Goal: Information Seeking & Learning: Learn about a topic

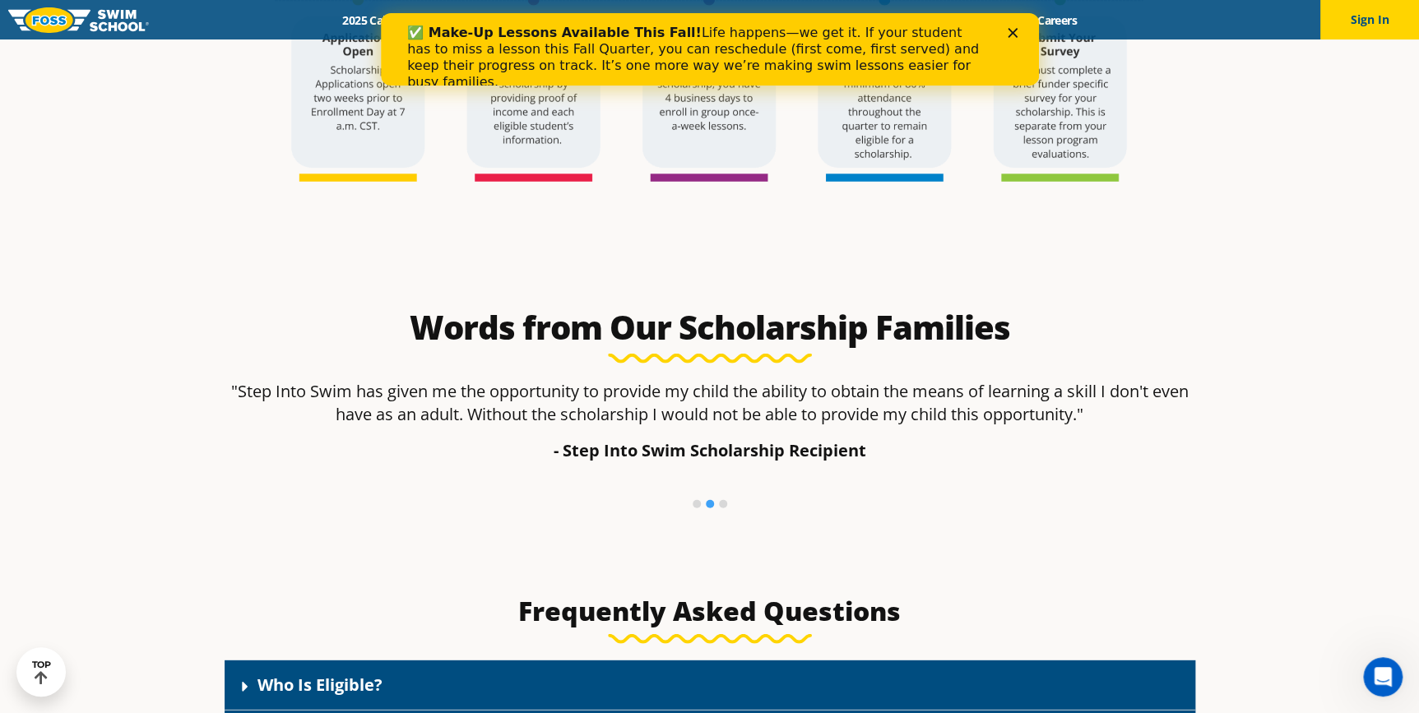
scroll to position [2244, 0]
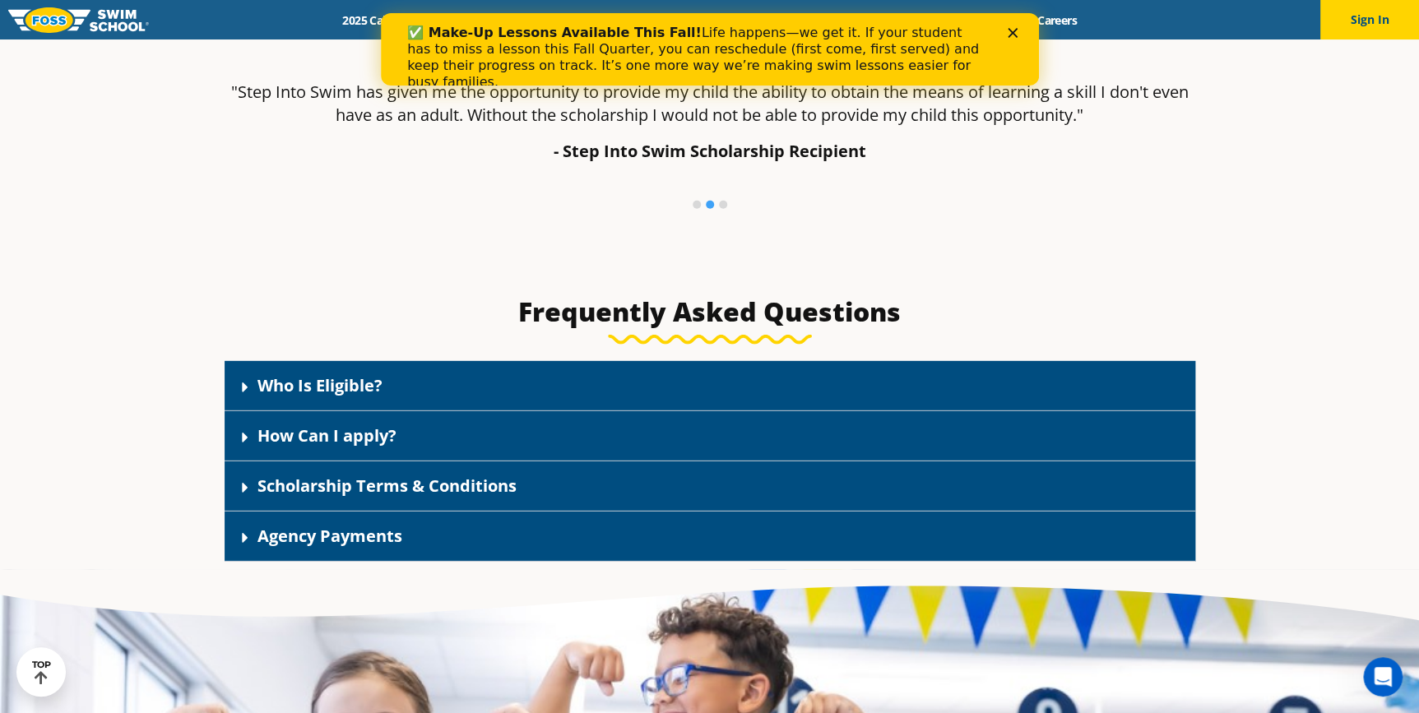
click at [345, 383] on link "Who Is Eligible?" at bounding box center [320, 385] width 125 height 22
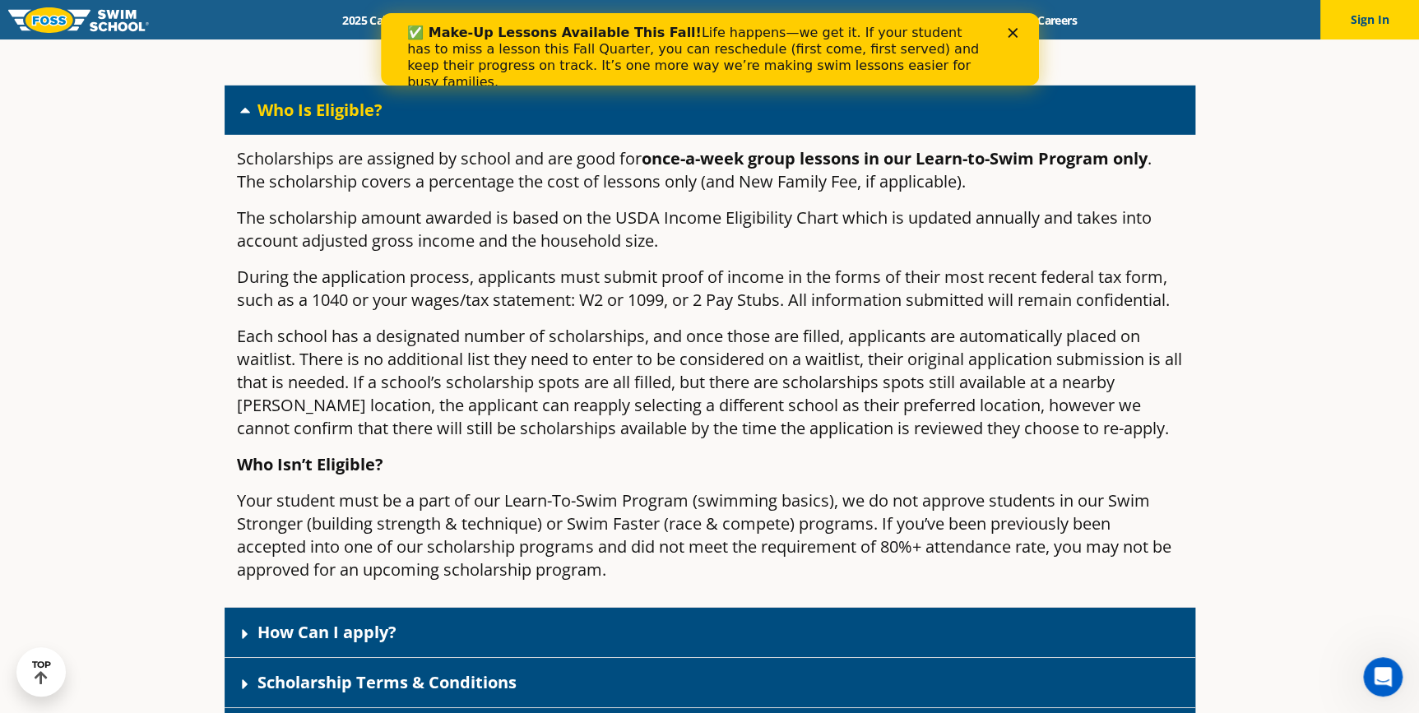
scroll to position [2566, 0]
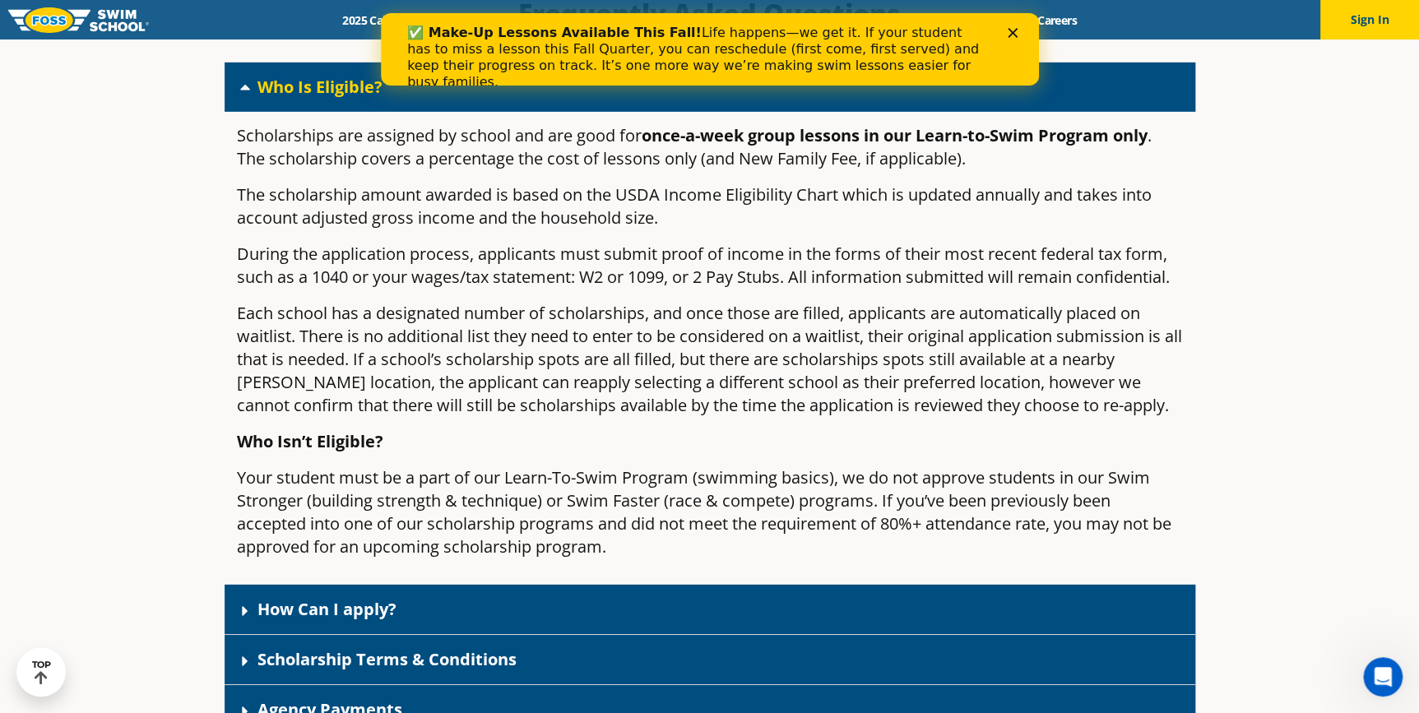
click at [1017, 28] on div "Close" at bounding box center [1015, 33] width 16 height 10
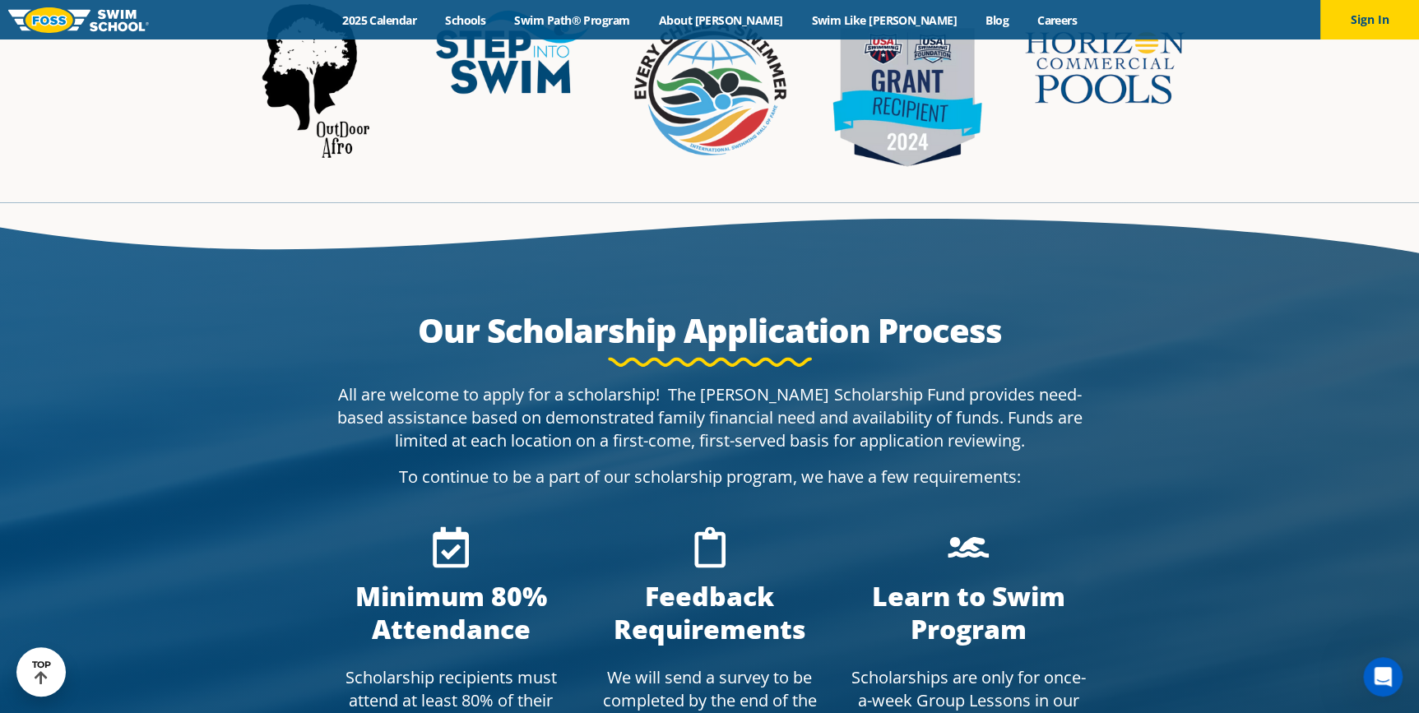
scroll to position [971, 0]
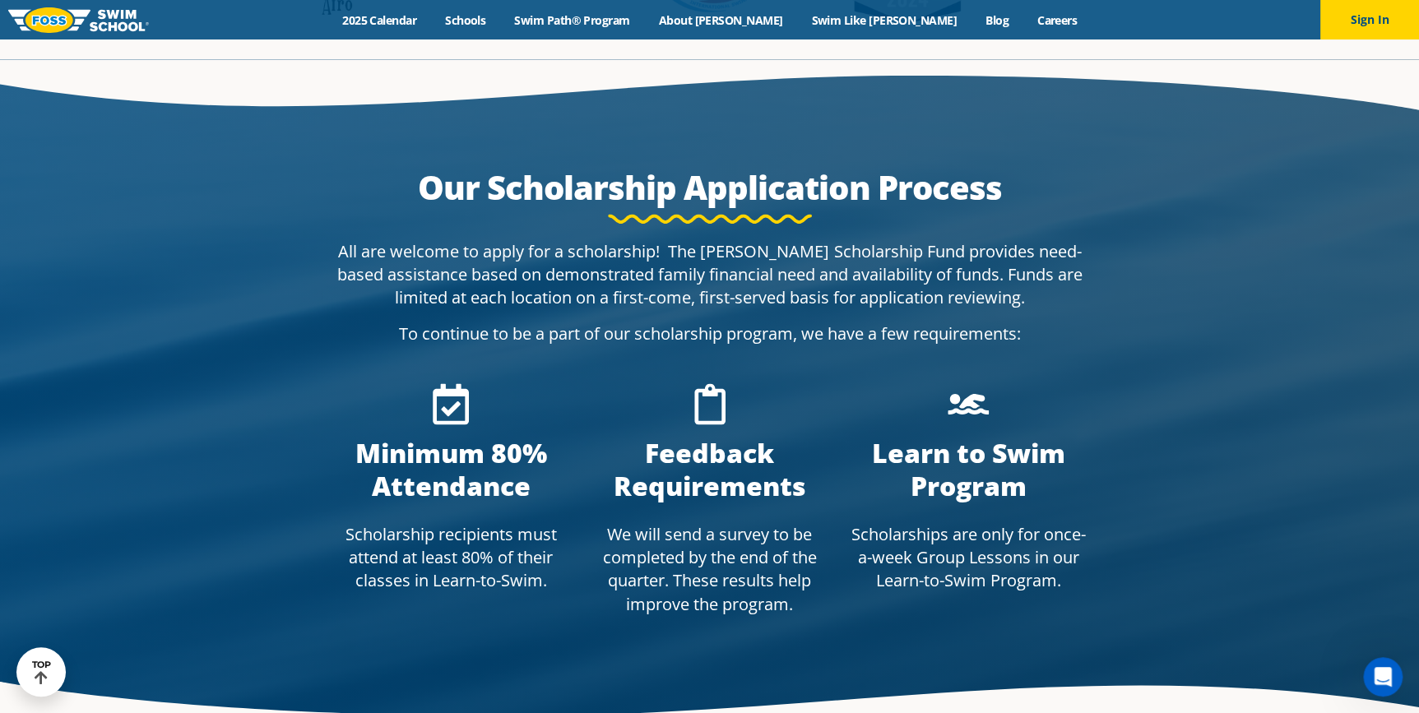
drag, startPoint x: 1220, startPoint y: 151, endPoint x: 1199, endPoint y: 142, distance: 23.2
click at [1220, 151] on div at bounding box center [709, 395] width 1419 height 673
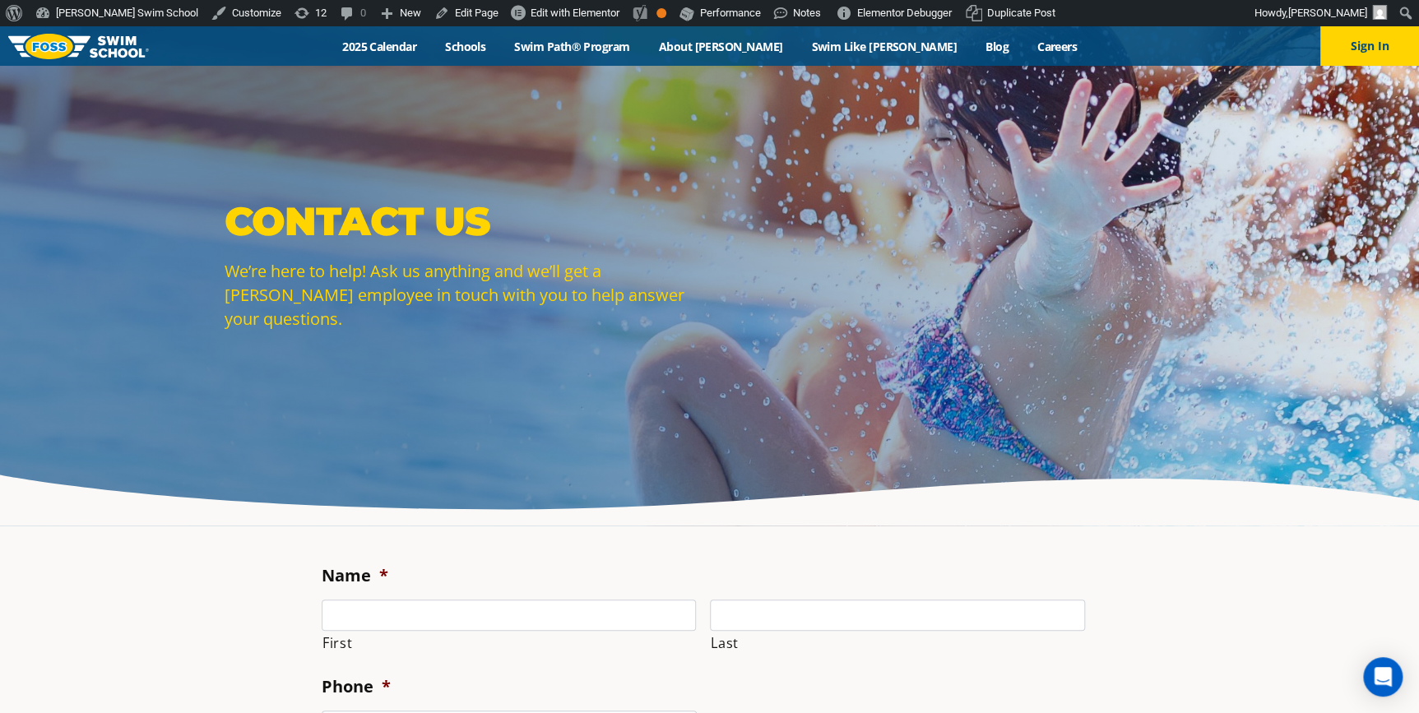
click at [57, 419] on div "Contact Us We’re here to help! Ask us anything and we’ll get a [PERSON_NAME] em…" at bounding box center [709, 275] width 1419 height 499
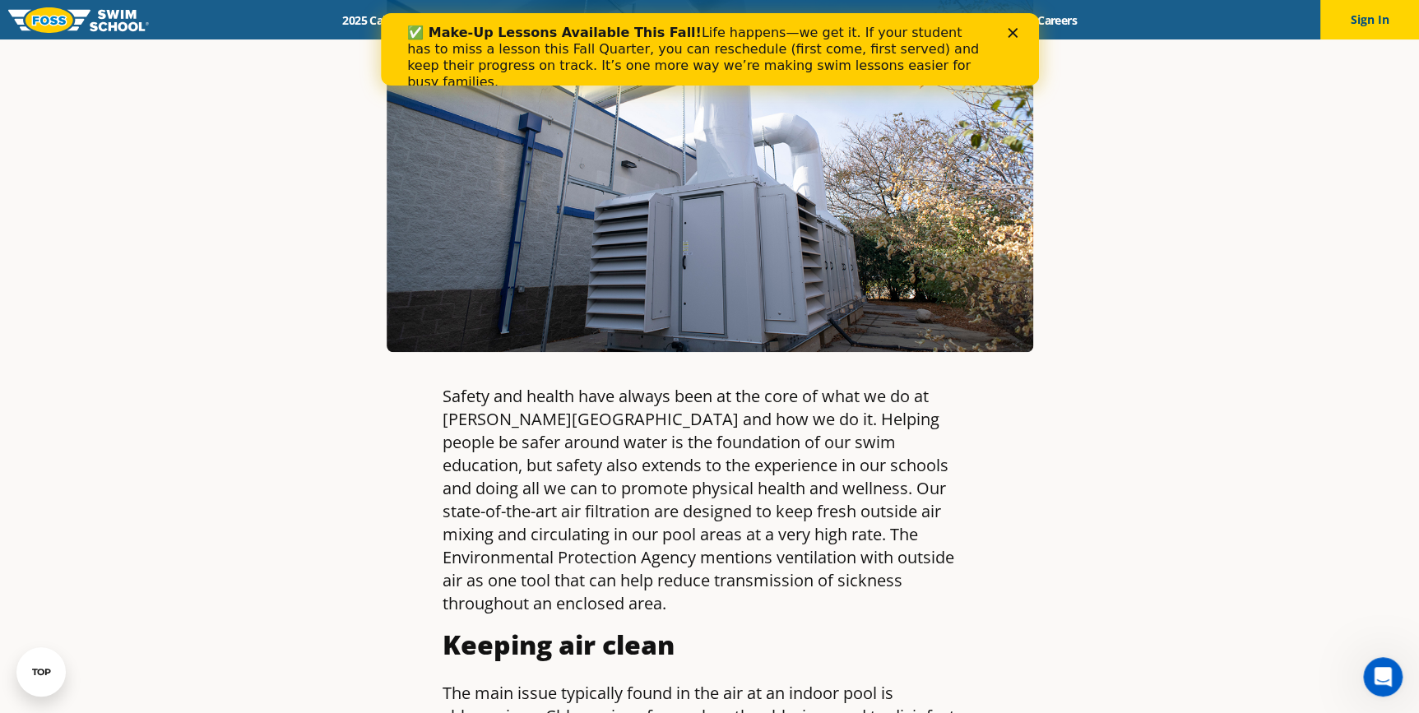
click at [1005, 30] on div "✅ Make-Up Lessons Available This Fall! Life happens—we get it. If your student …" at bounding box center [709, 58] width 606 height 76
click at [1015, 32] on icon "Close" at bounding box center [1012, 33] width 10 height 10
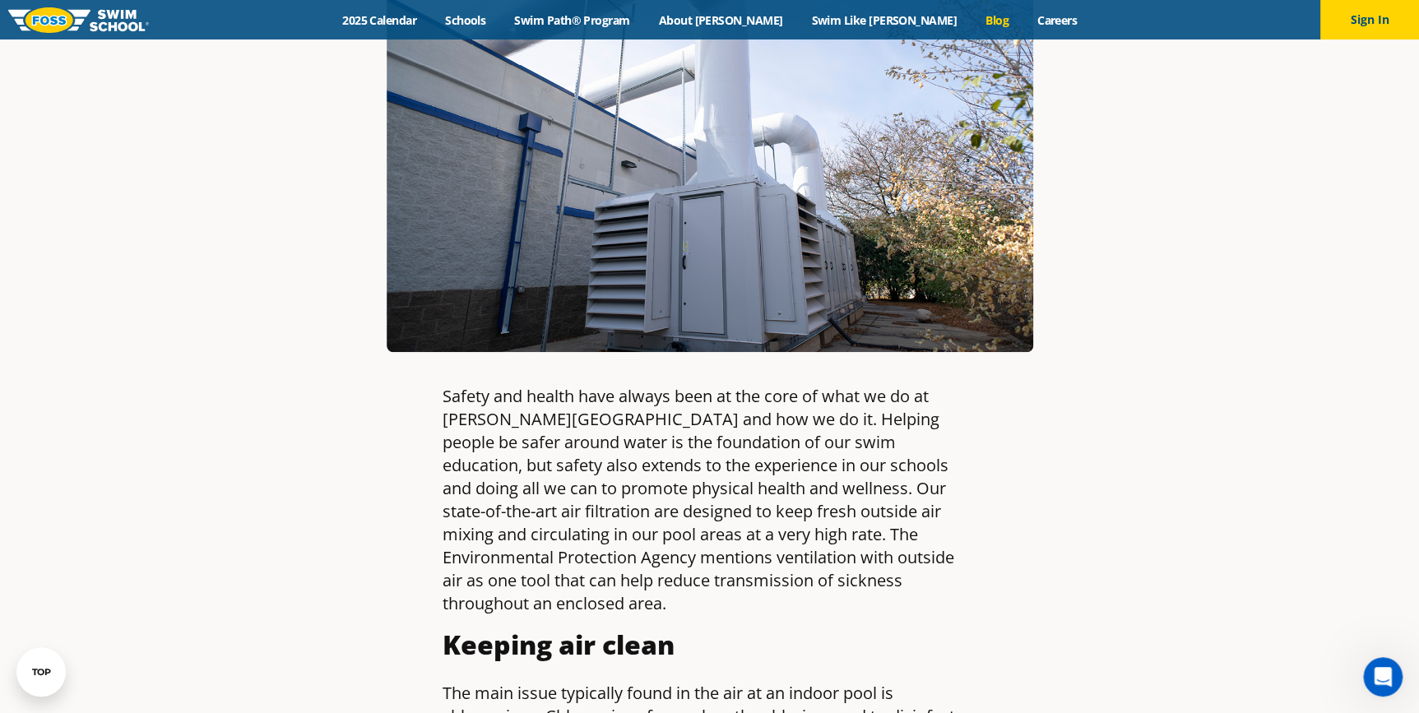
click at [971, 15] on link "Blog" at bounding box center [997, 20] width 52 height 16
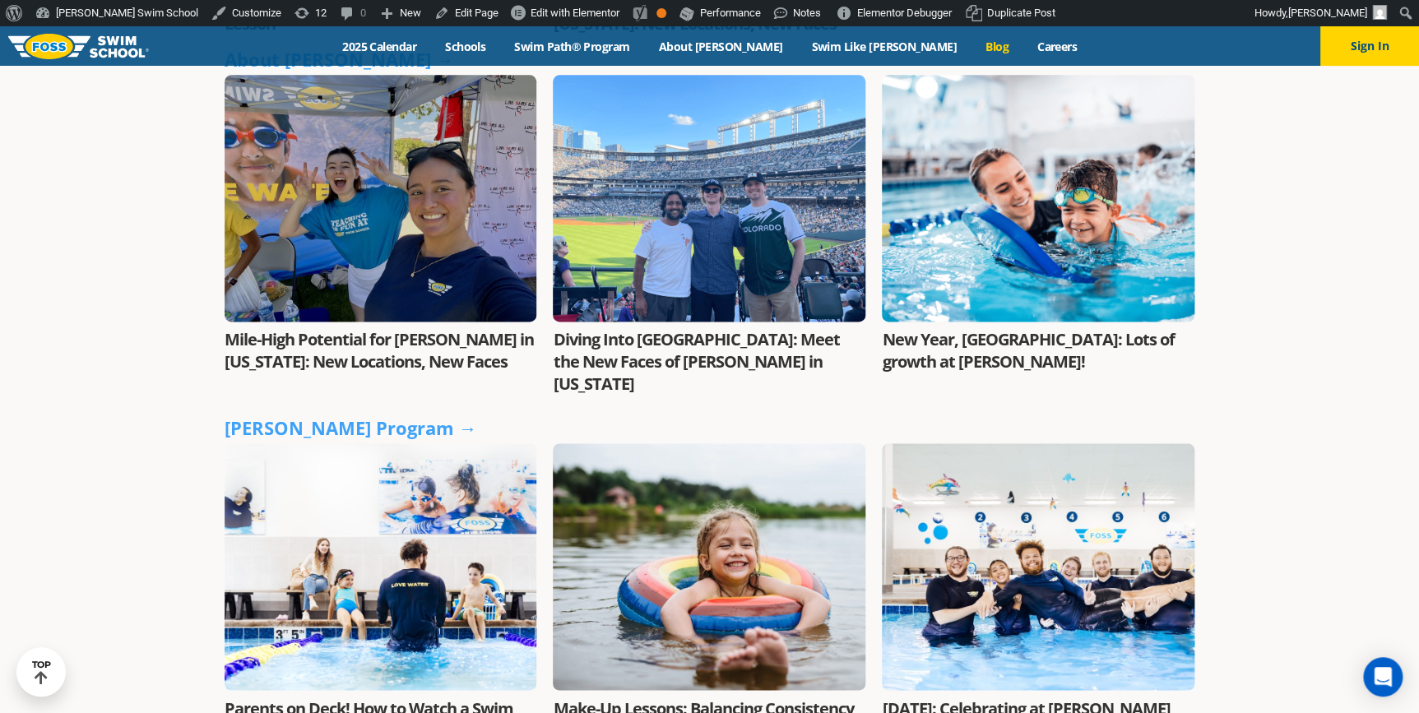
scroll to position [897, 0]
click at [124, 332] on div "Stories and Tips from the Pool Featured Story Water Safety for Open Water: 10 E…" at bounding box center [709, 512] width 1419 height 2686
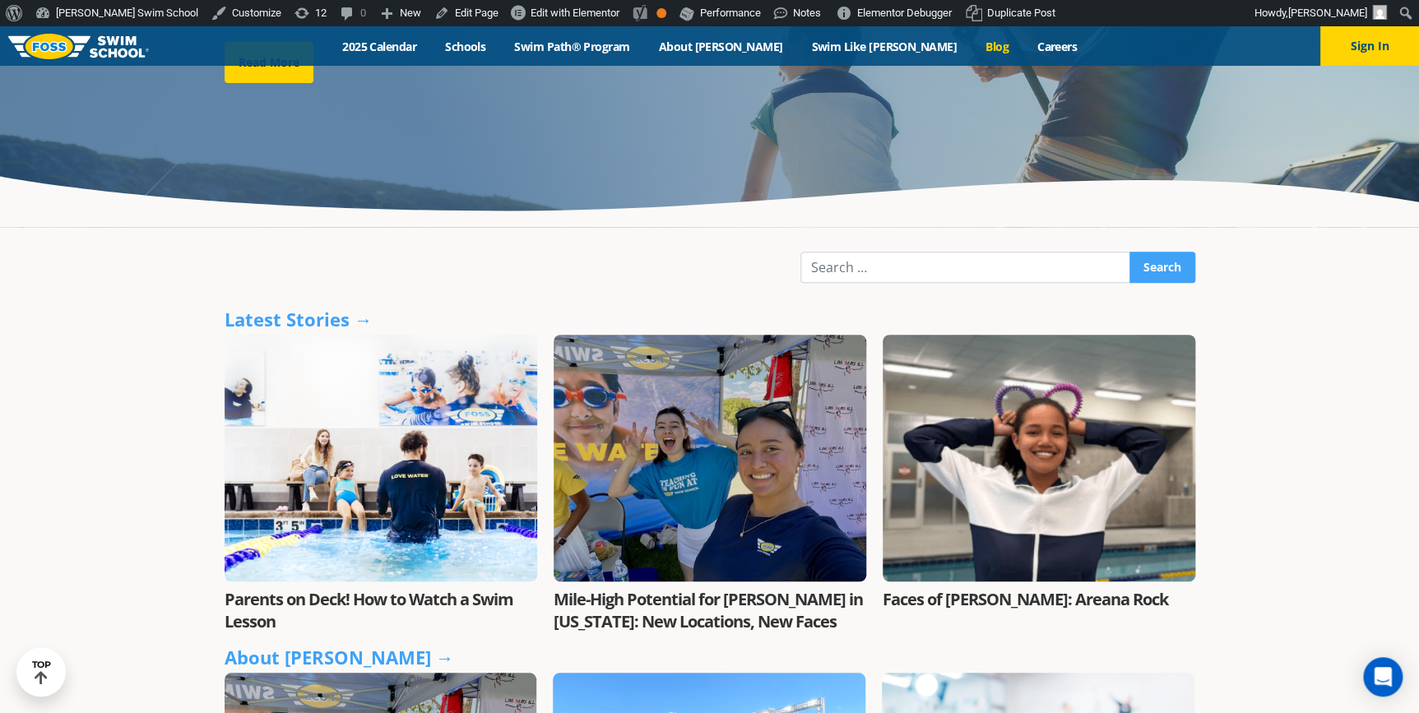
scroll to position [0, 0]
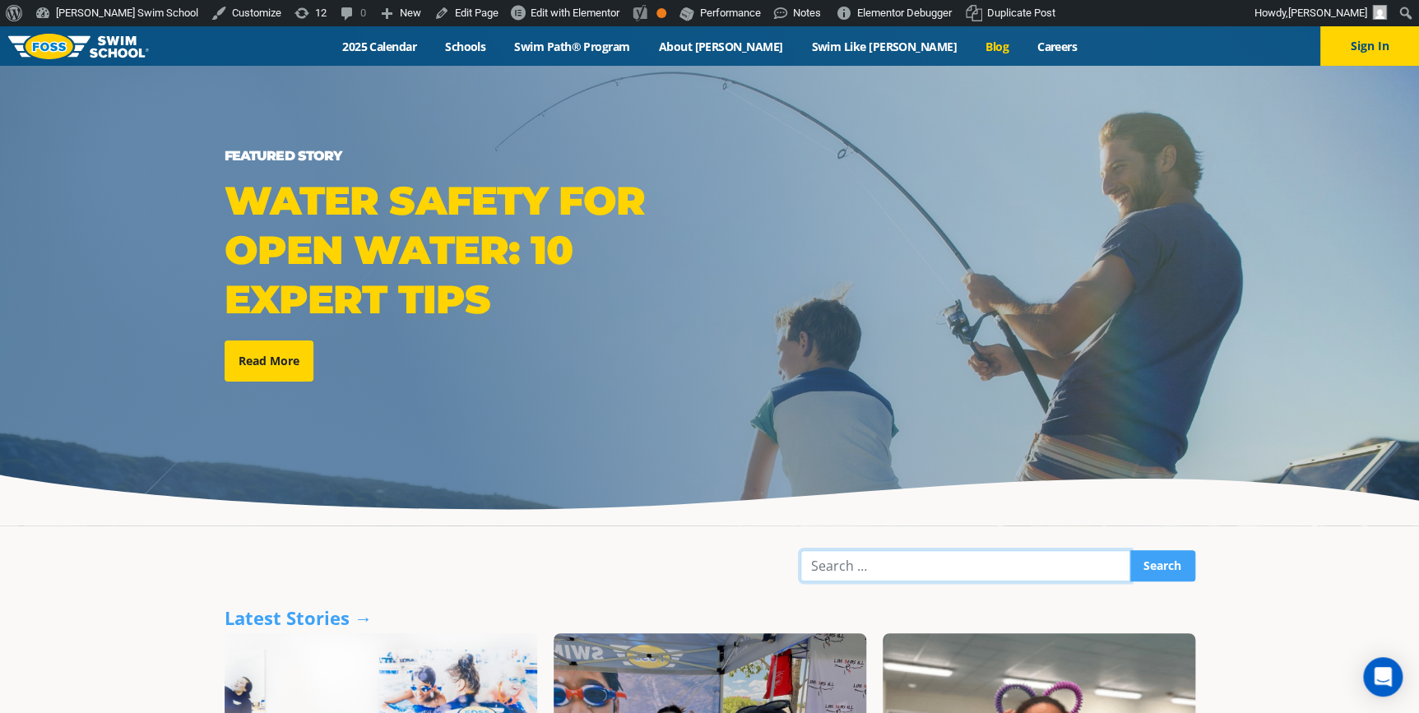
click at [884, 572] on input "Search" at bounding box center [966, 565] width 330 height 31
type input "repetition"
click at [1130, 550] on input "Search" at bounding box center [1163, 565] width 66 height 31
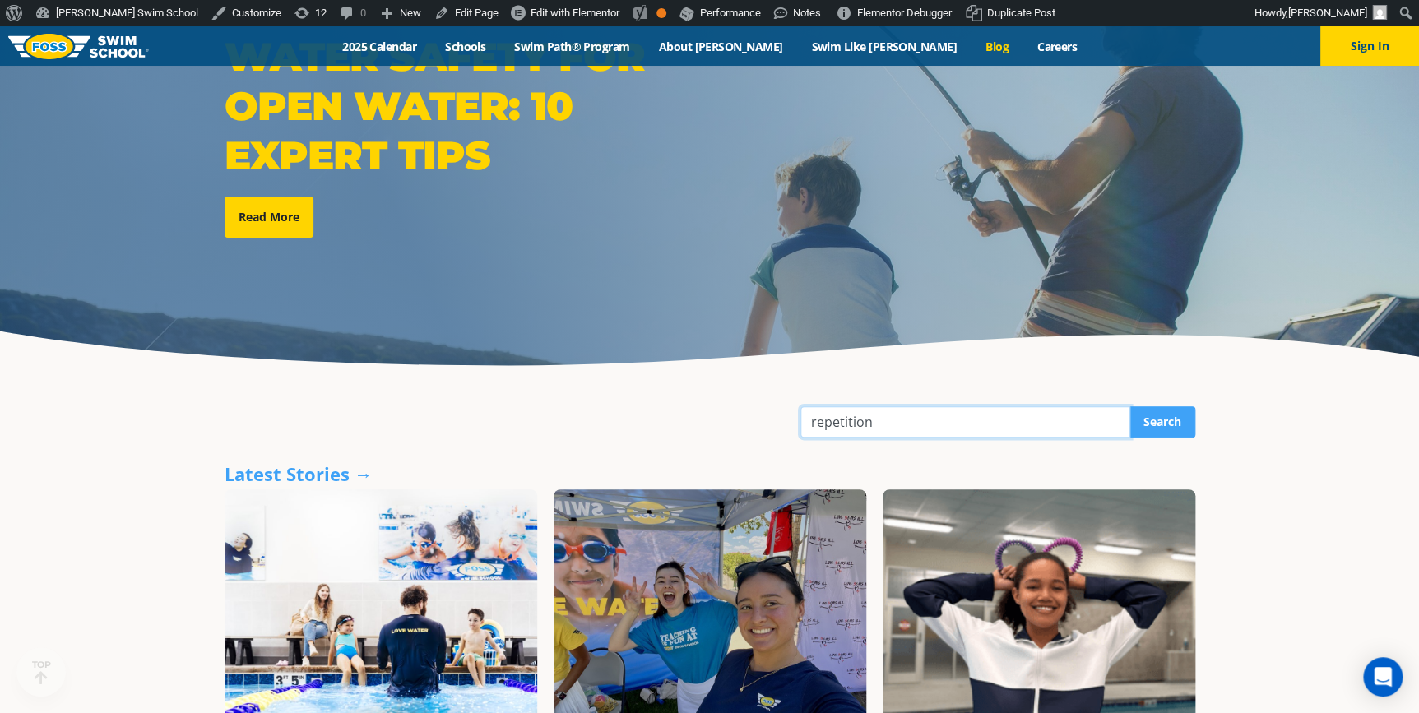
scroll to position [374, 0]
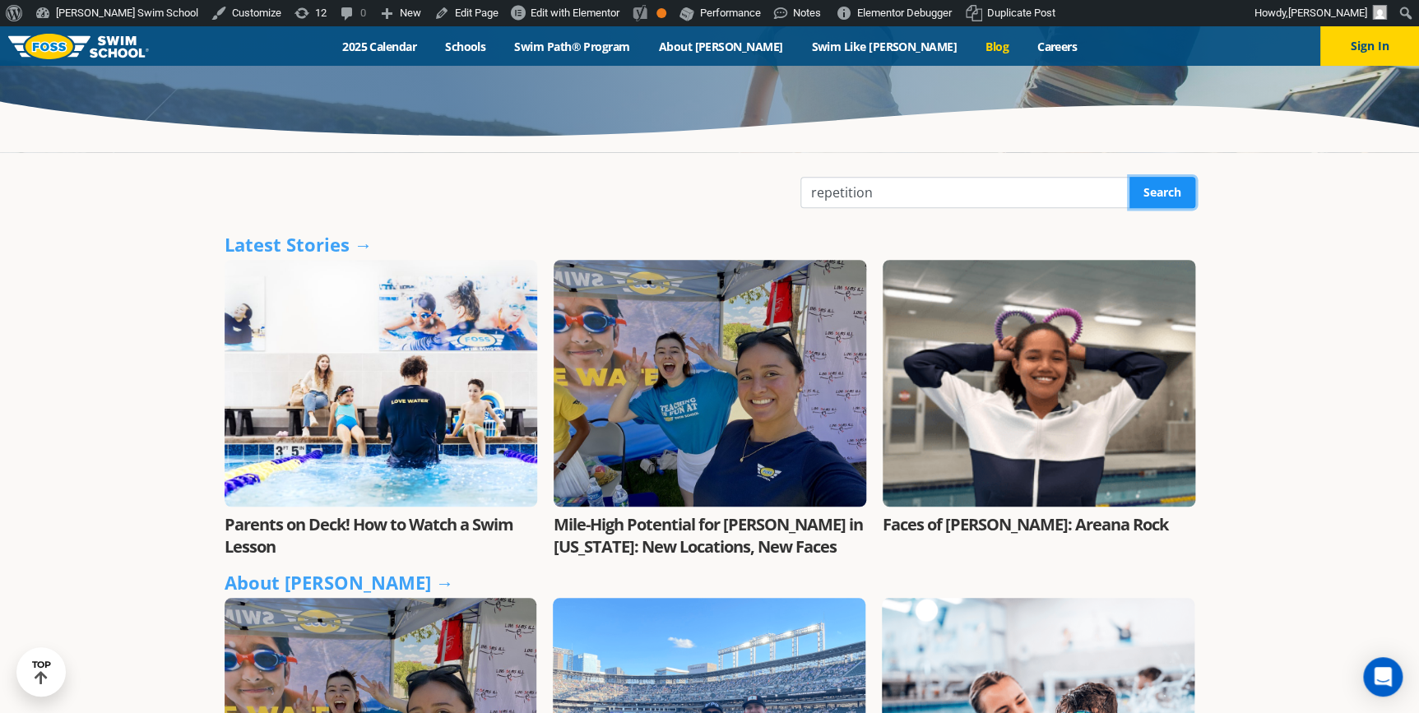
click at [1163, 189] on input "Search" at bounding box center [1163, 192] width 66 height 31
click at [1153, 193] on input "Search" at bounding box center [1163, 192] width 66 height 31
click at [1314, 225] on div "Featured Story Water Safety for Open Water: 10 Expert Tips Read More" at bounding box center [709, 108] width 1419 height 910
click at [998, 200] on input "repetition" at bounding box center [966, 192] width 330 height 31
click at [1130, 177] on input "Search" at bounding box center [1163, 192] width 66 height 31
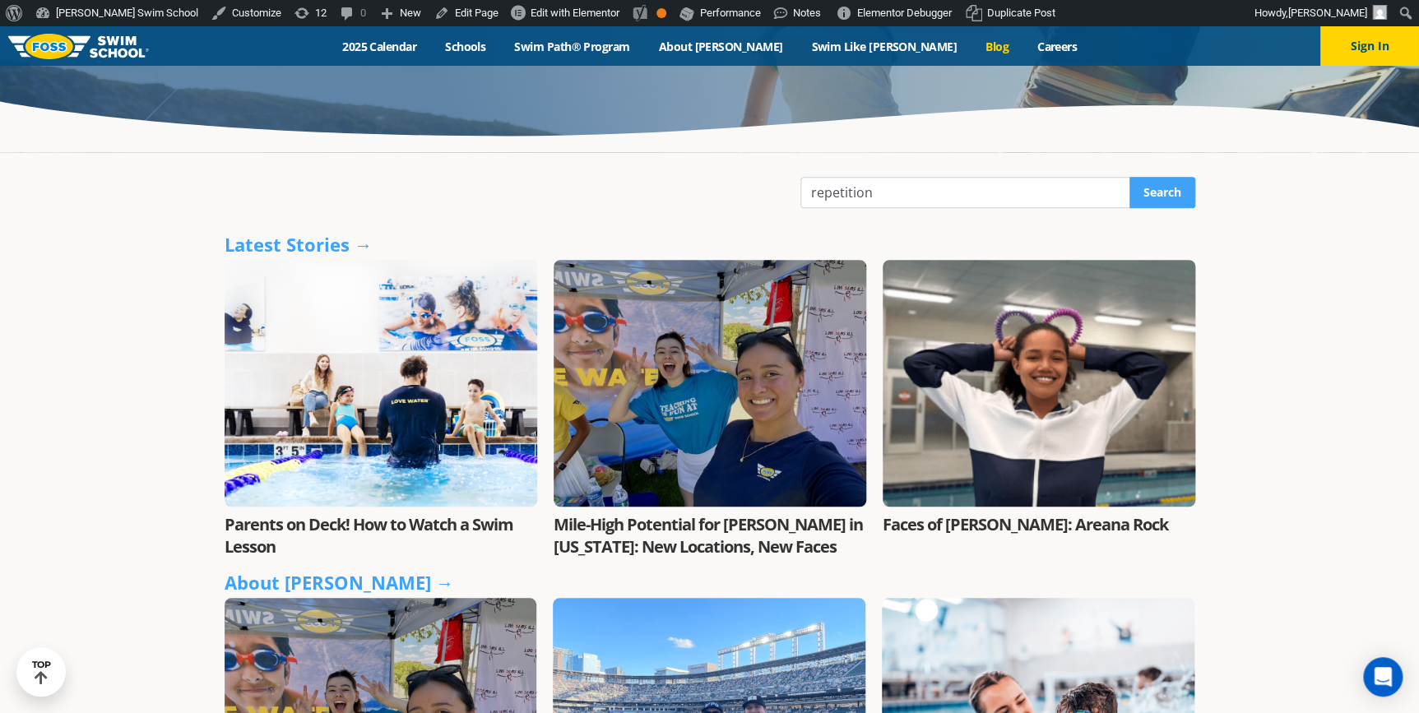
click at [971, 43] on link "Blog" at bounding box center [997, 47] width 52 height 16
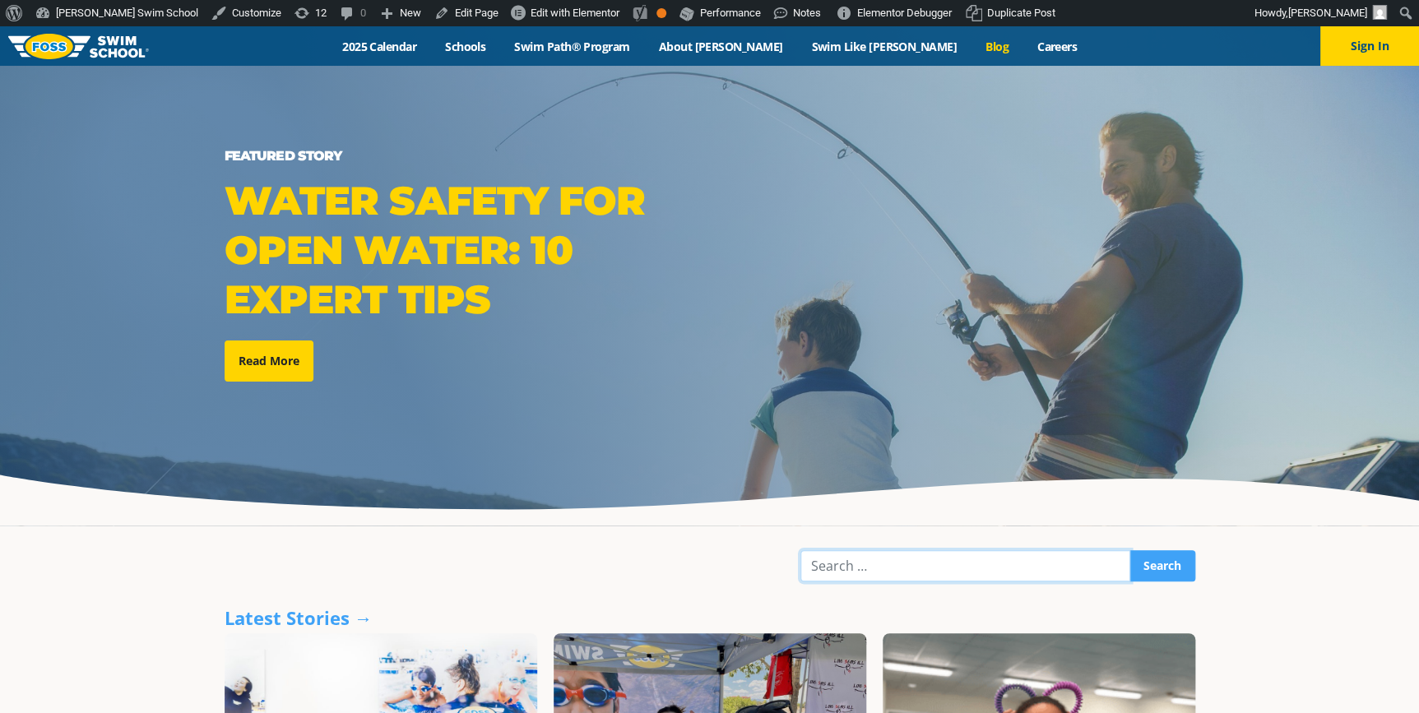
click at [862, 562] on input "Search" at bounding box center [966, 565] width 330 height 31
click at [1130, 550] on input "Search" at bounding box center [1163, 565] width 66 height 31
type input "repetition"
click at [1130, 550] on input "Search" at bounding box center [1163, 565] width 66 height 31
click at [1168, 574] on input "Search" at bounding box center [1163, 565] width 66 height 31
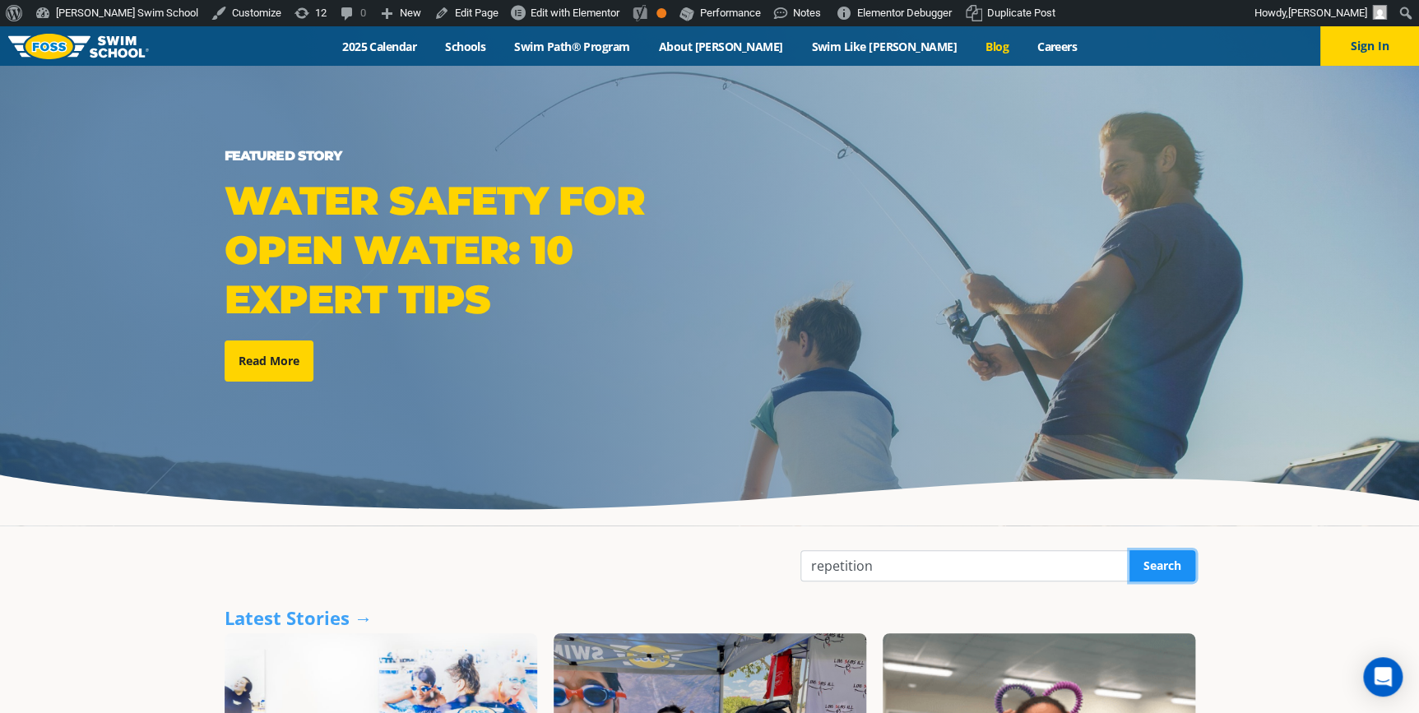
click at [1168, 574] on input "Search" at bounding box center [1163, 565] width 66 height 31
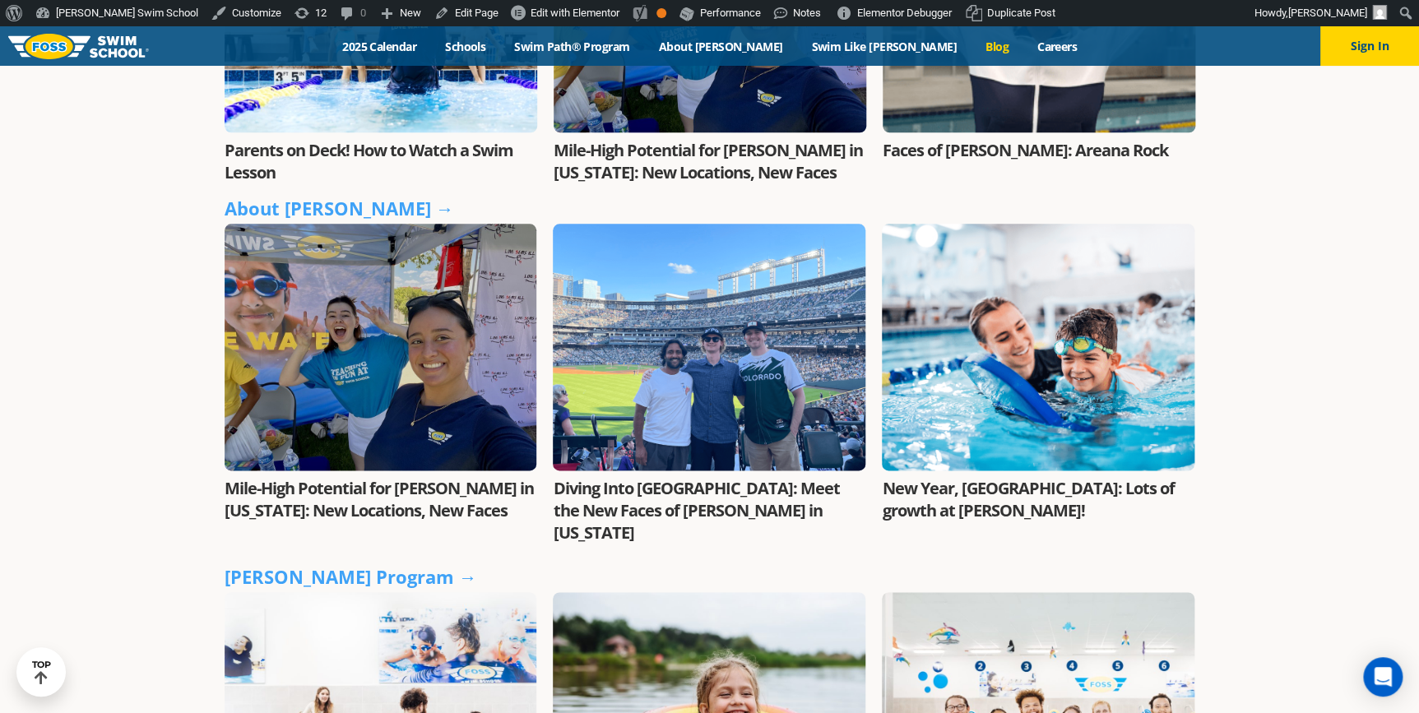
scroll to position [897, 0]
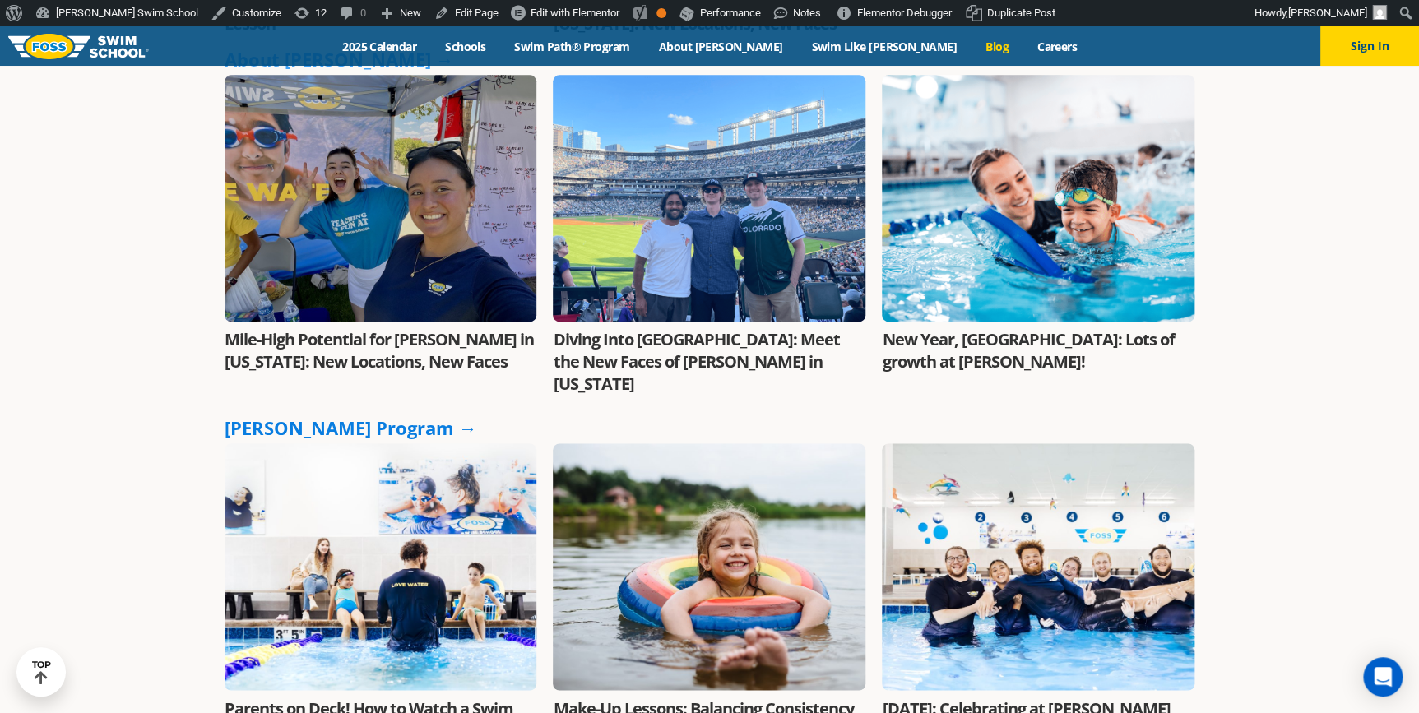
click at [342, 416] on link "FOSS Program →" at bounding box center [351, 428] width 253 height 25
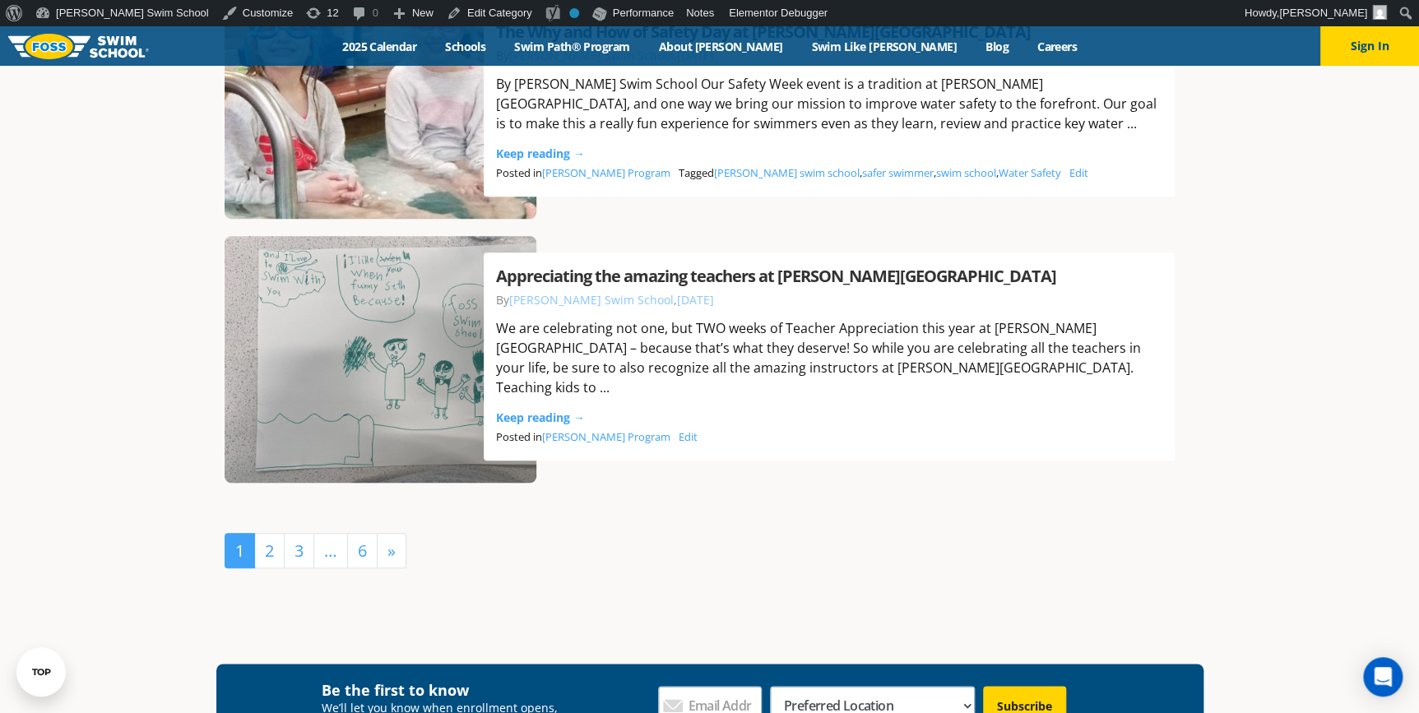
scroll to position [3665, 0]
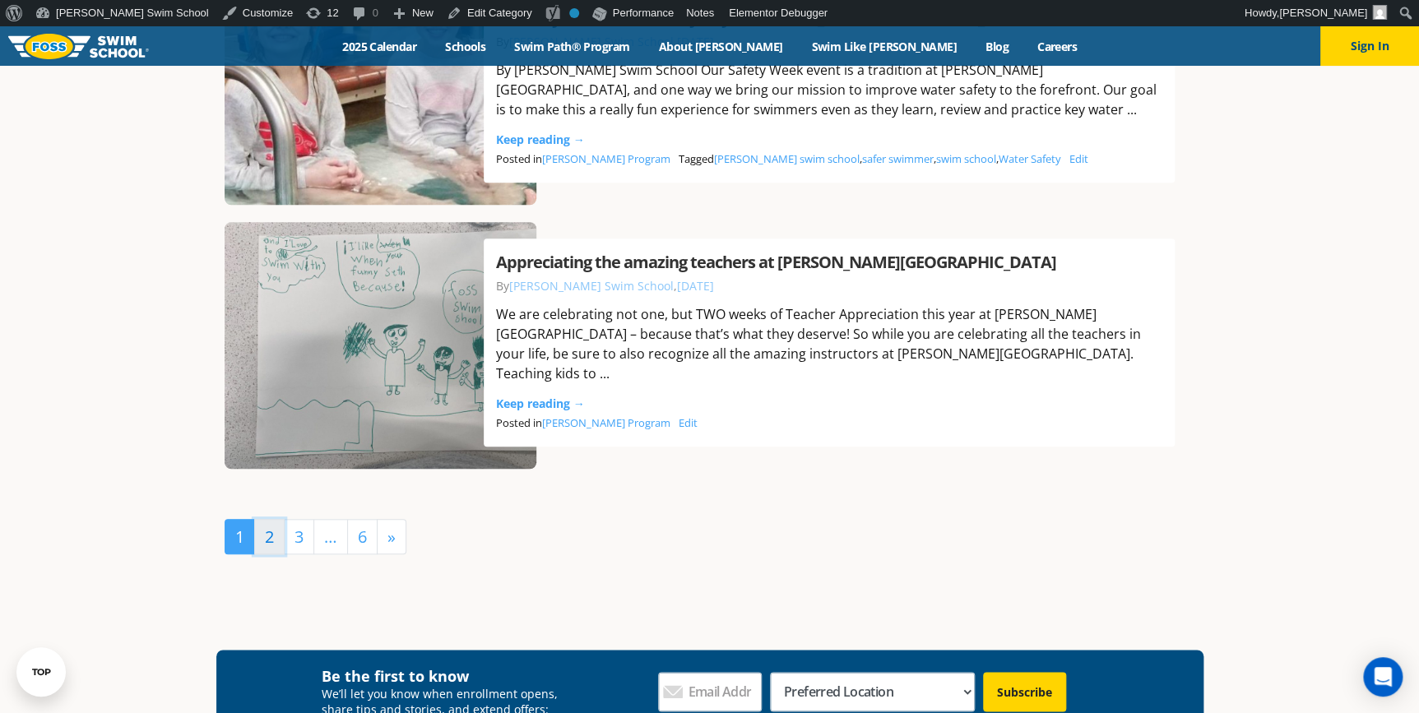
click at [264, 538] on link "2" at bounding box center [269, 536] width 30 height 35
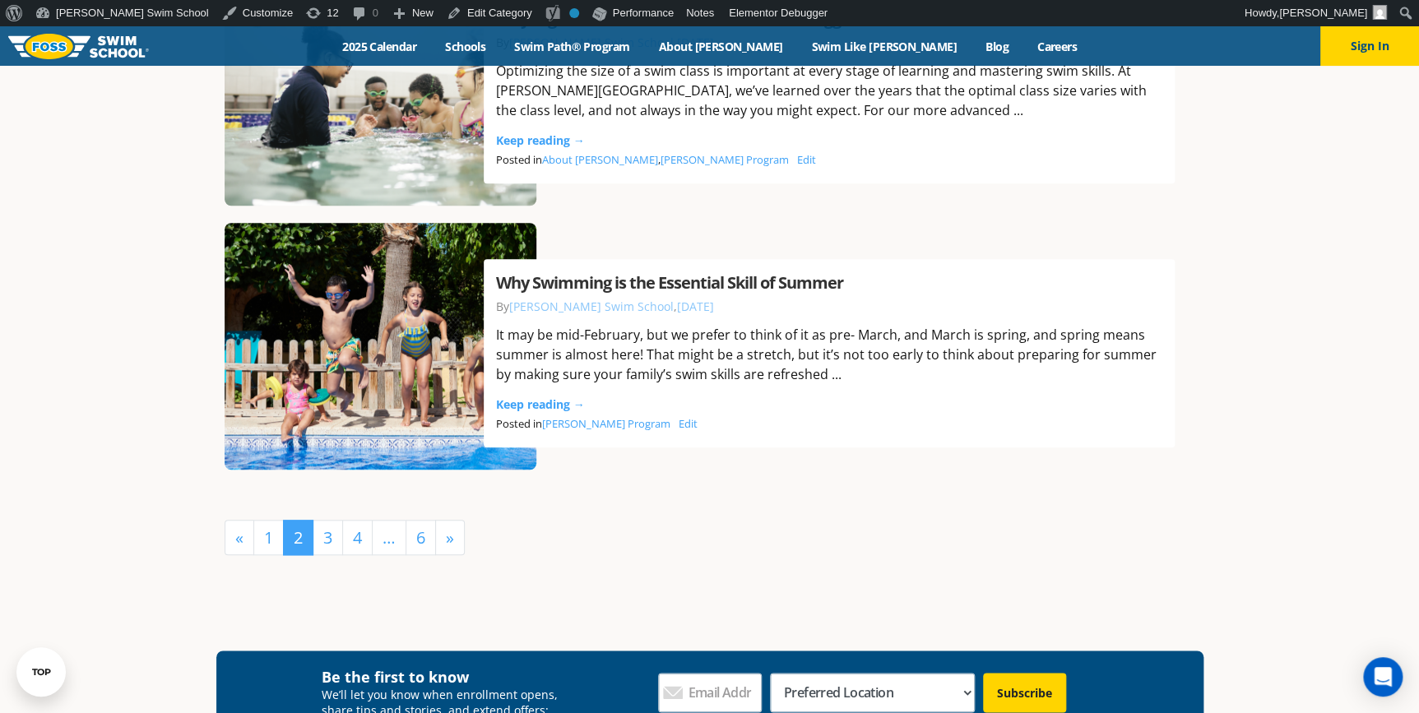
scroll to position [3665, 0]
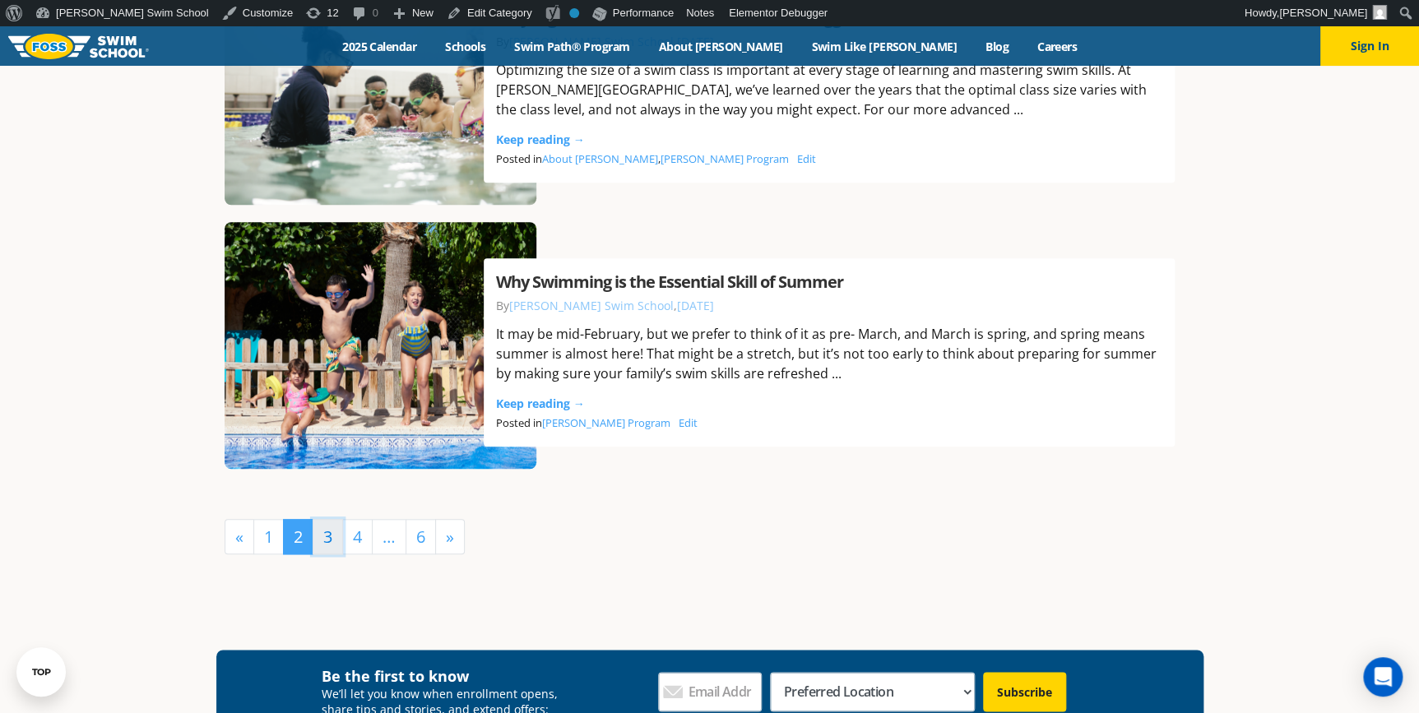
click at [327, 538] on link "3" at bounding box center [328, 536] width 30 height 35
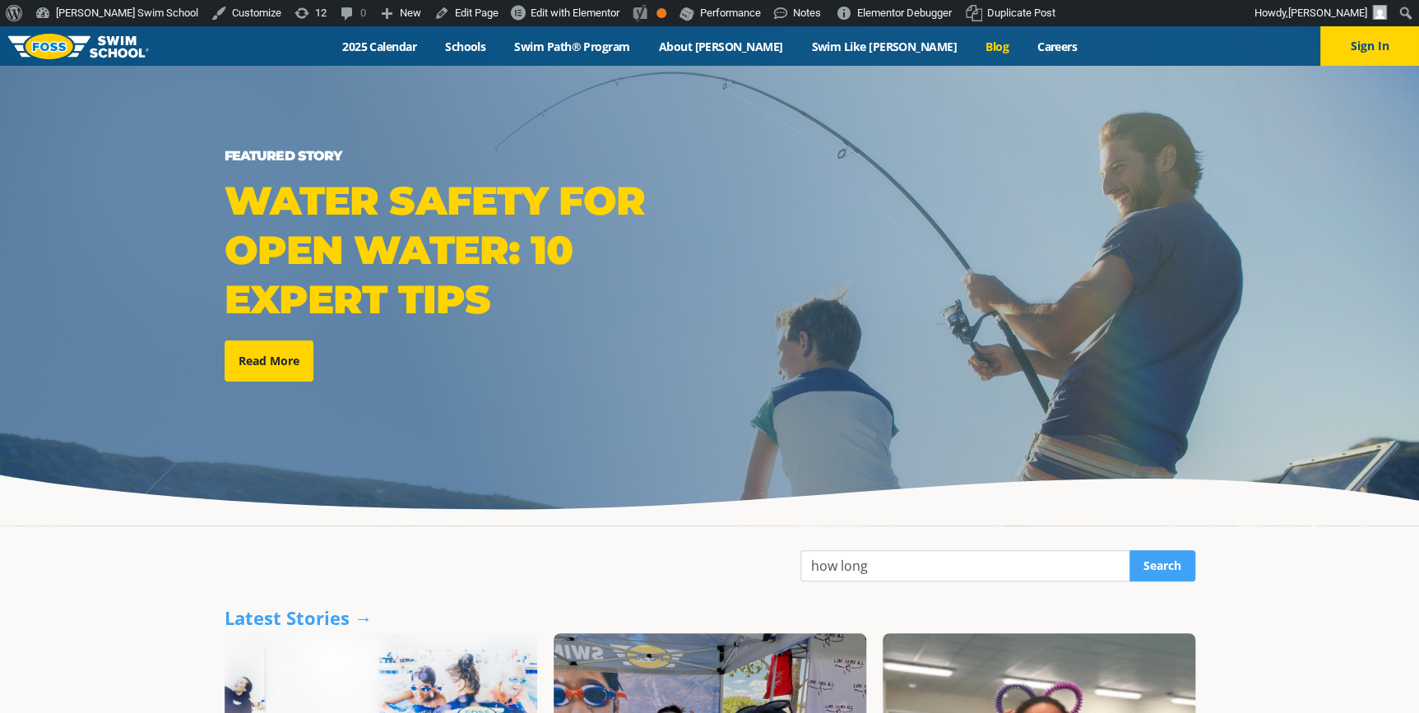
type input "how long"
click at [1130, 550] on input "Search" at bounding box center [1163, 565] width 66 height 31
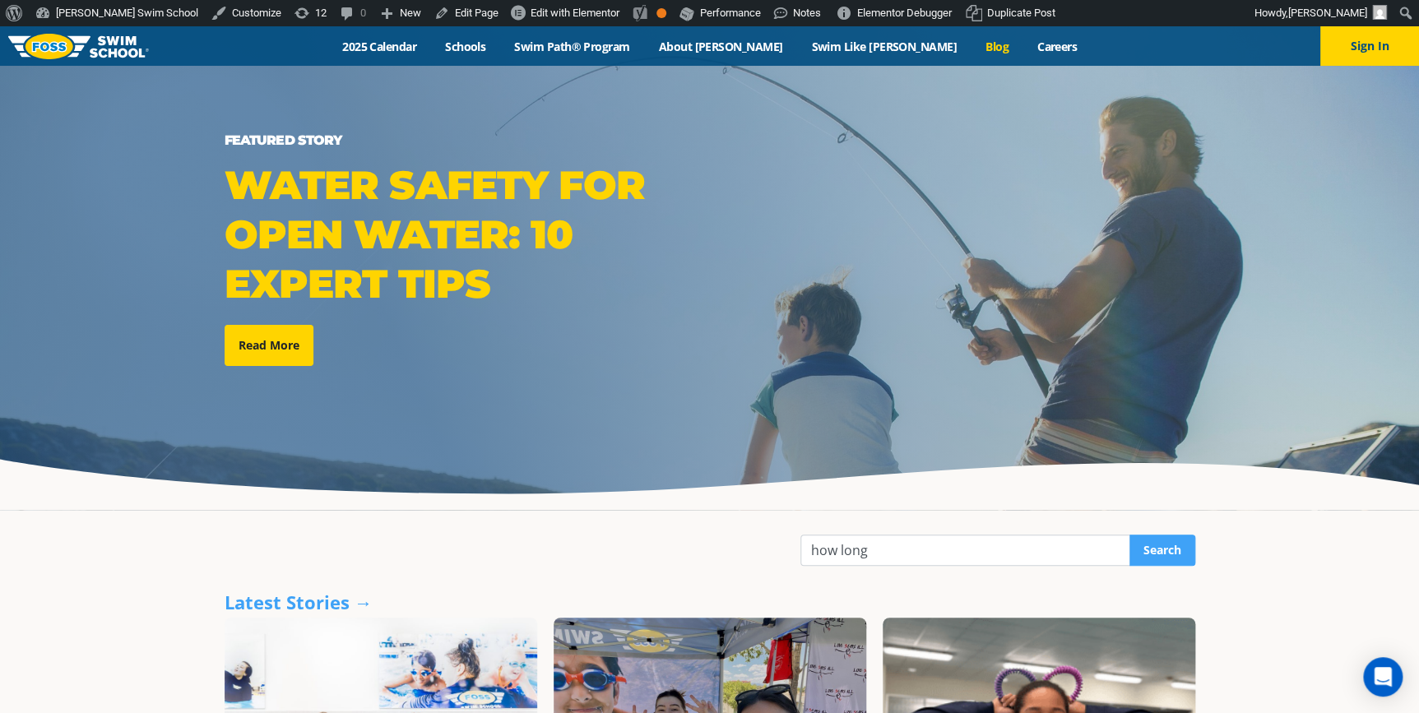
scroll to position [374, 0]
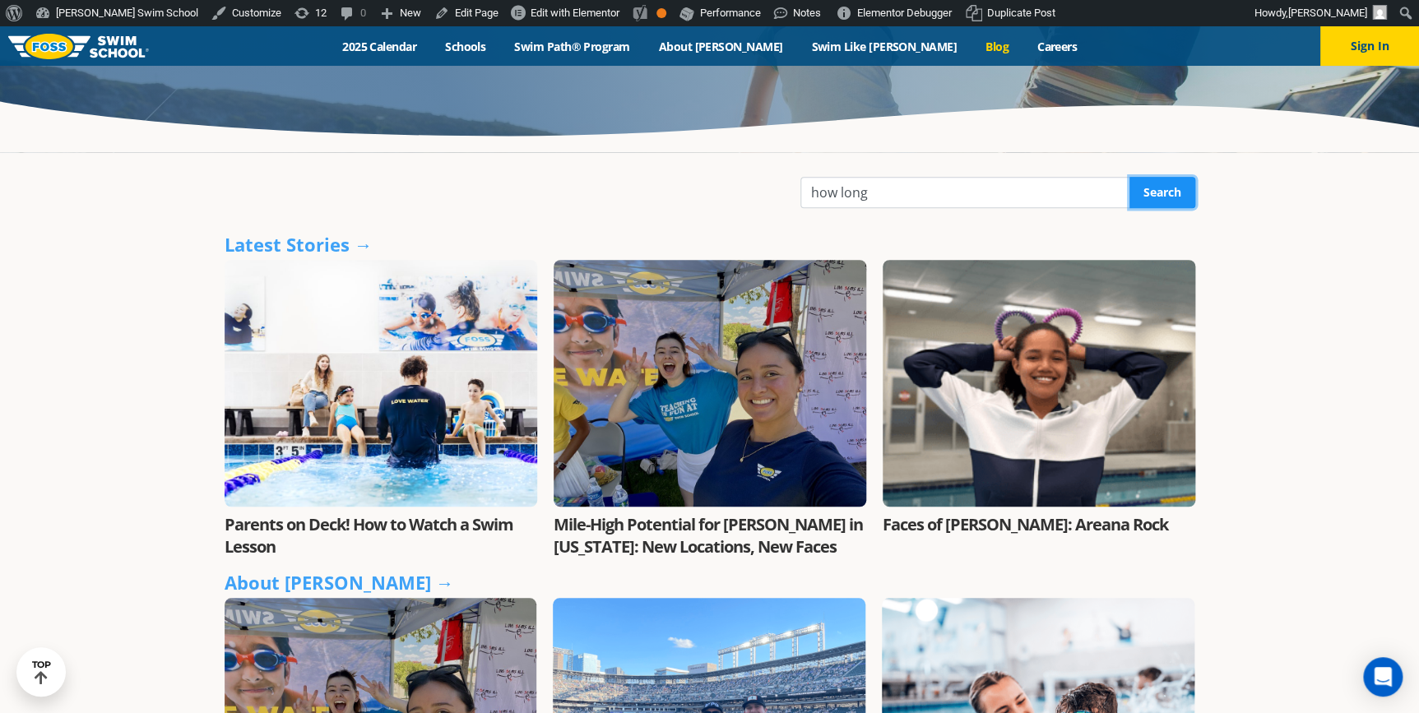
click at [1173, 191] on input "Search" at bounding box center [1163, 192] width 66 height 31
click at [939, 152] on div "Featured Story Water Safety for Open Water: 10 Expert Tips Read More" at bounding box center [709, 108] width 1419 height 910
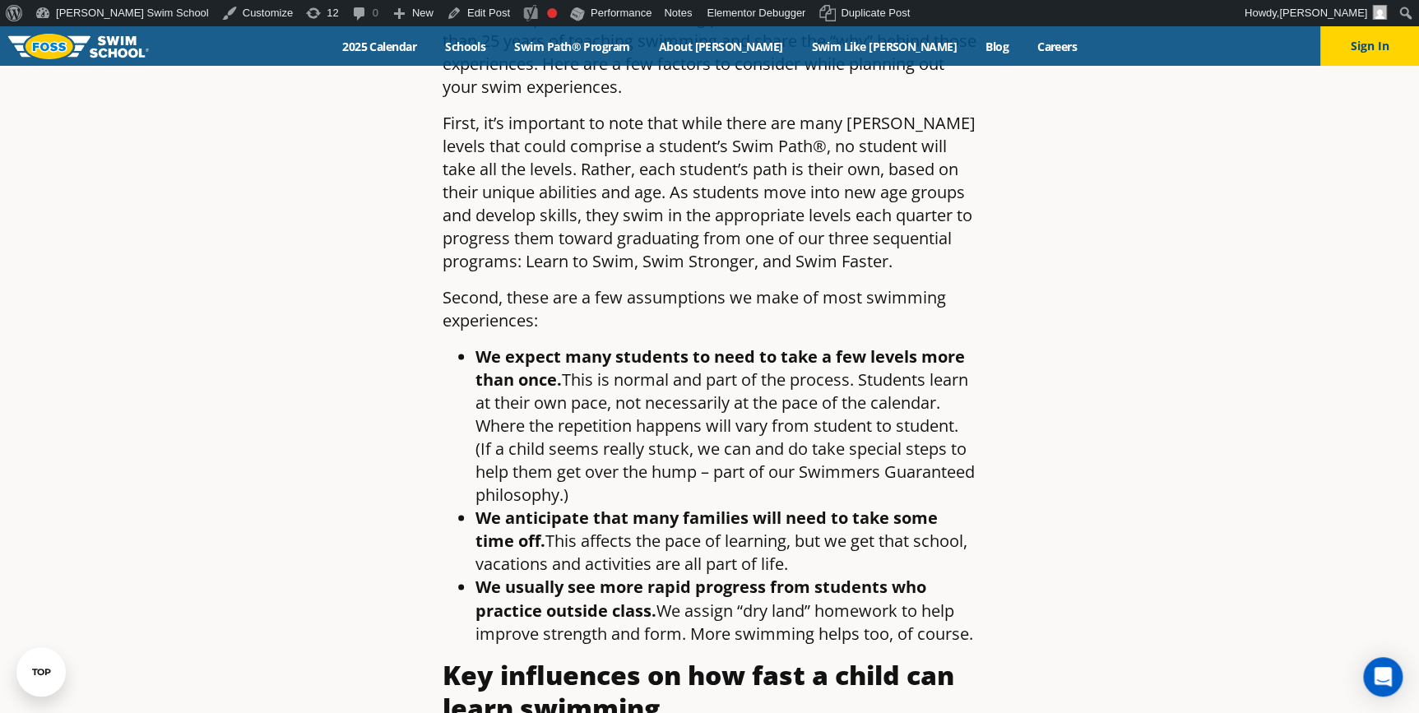
scroll to position [972, 0]
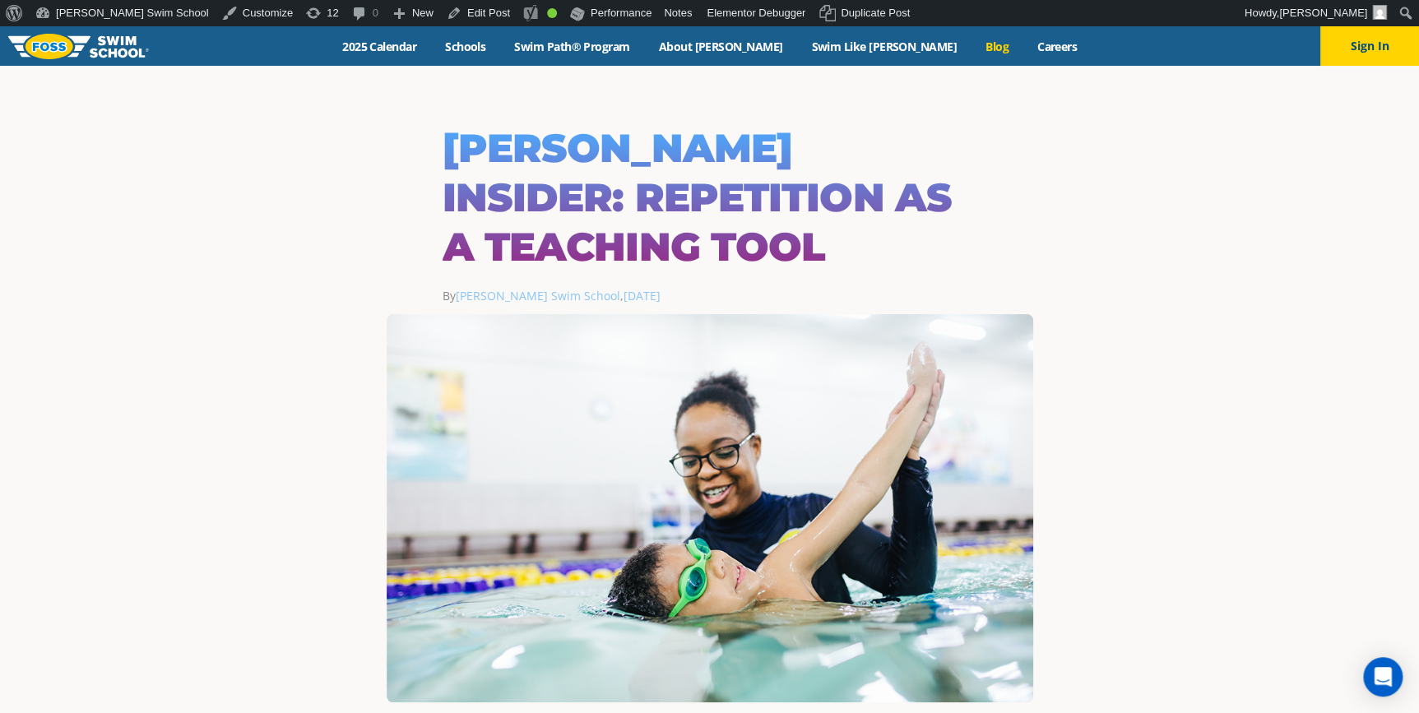
click at [971, 41] on link "Blog" at bounding box center [997, 47] width 52 height 16
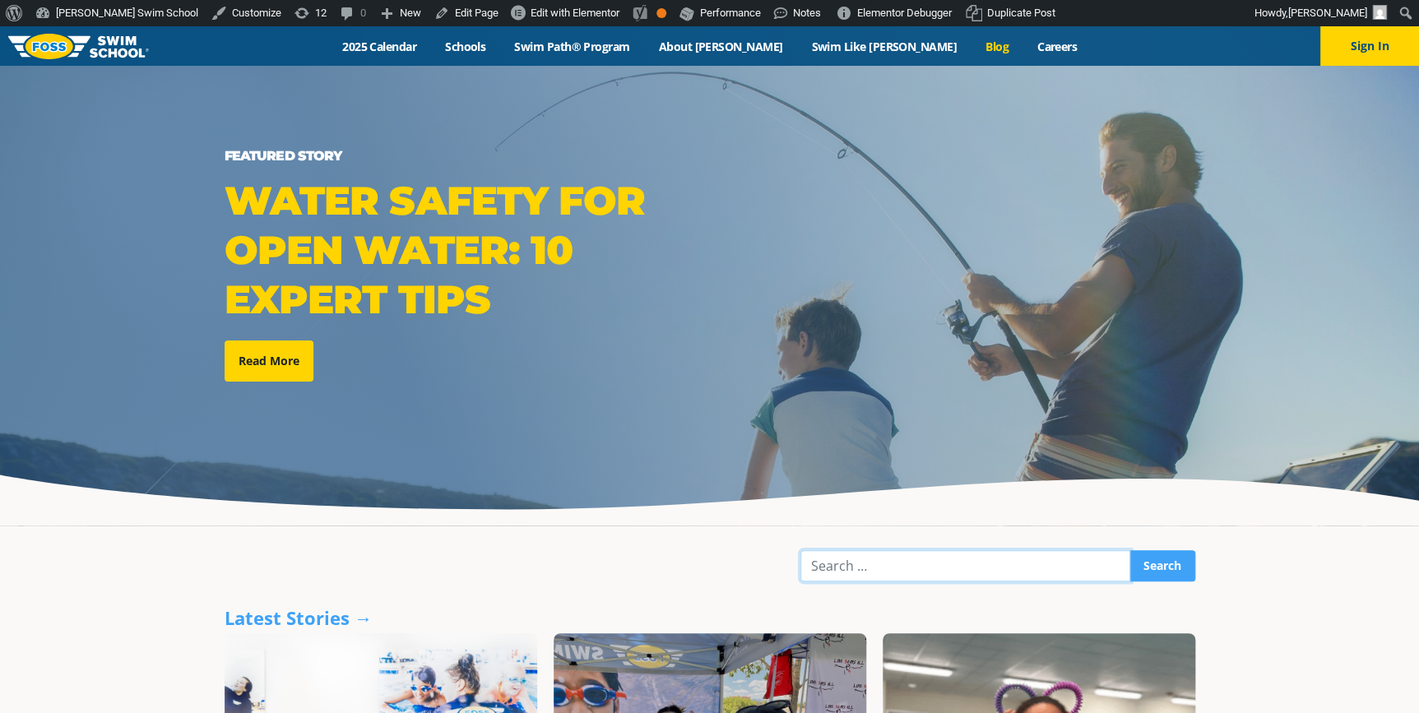
click at [843, 568] on input "Search" at bounding box center [966, 565] width 330 height 31
type input "progress update"
click at [1130, 550] on input "Search" at bounding box center [1163, 565] width 66 height 31
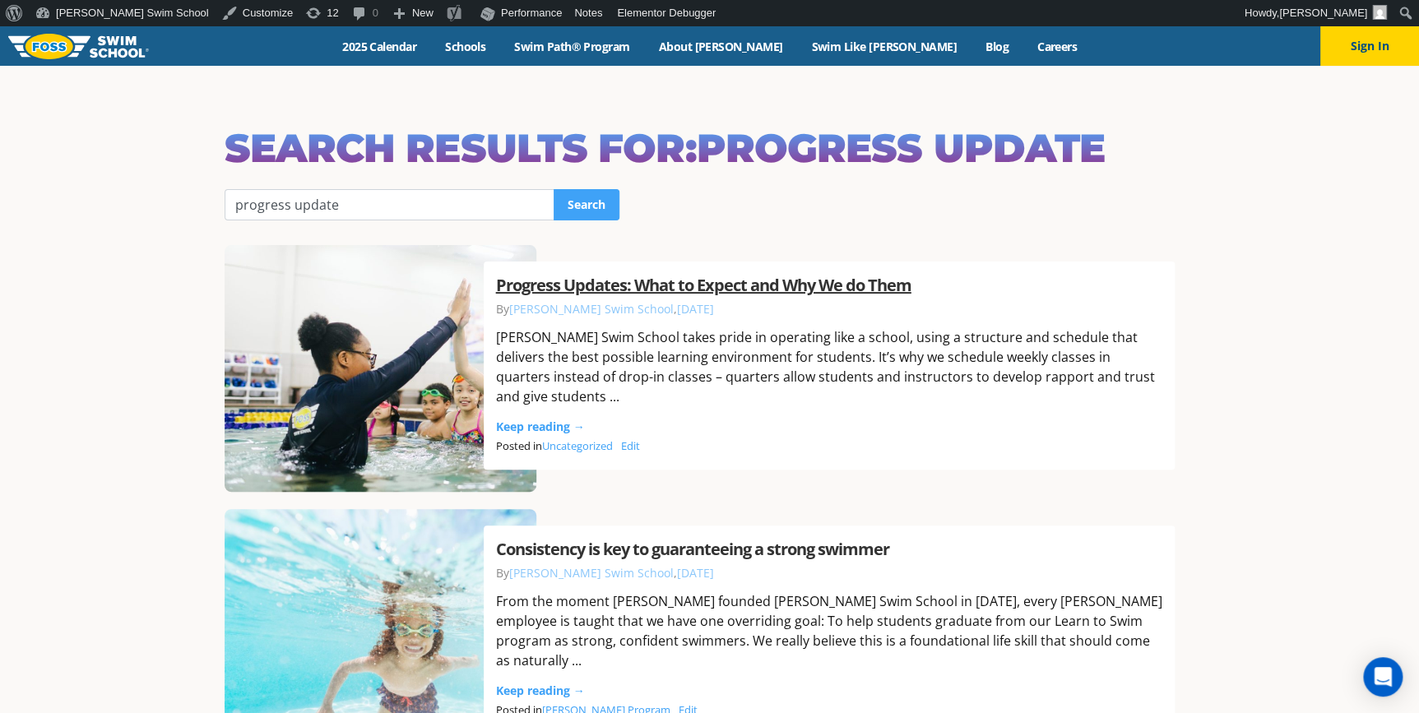
click at [806, 296] on link "Progress Updates: What to Expect and Why We do Them" at bounding box center [704, 285] width 416 height 22
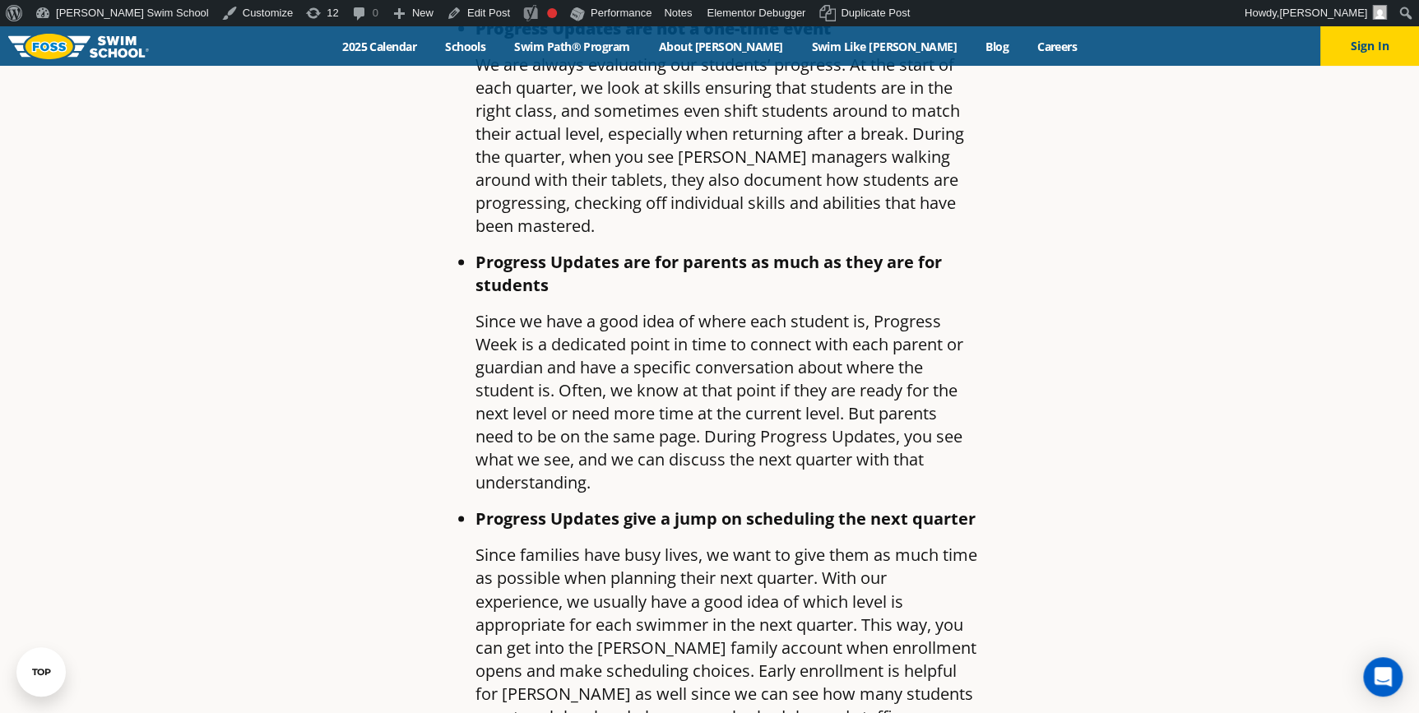
scroll to position [972, 0]
